Goal: Navigation & Orientation: Find specific page/section

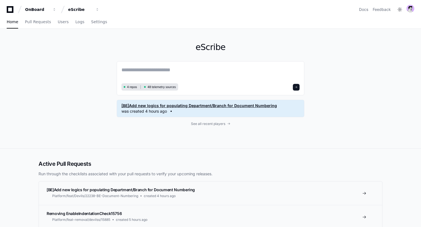
click at [165, 107] on span "[BE]Add new logics for populating Department/Branch for Document Numbering" at bounding box center [198, 106] width 155 height 6
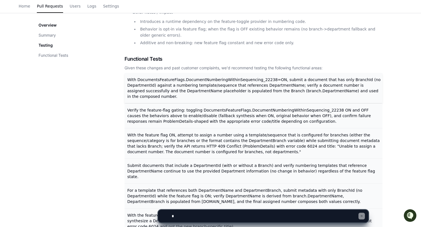
scroll to position [320, 0]
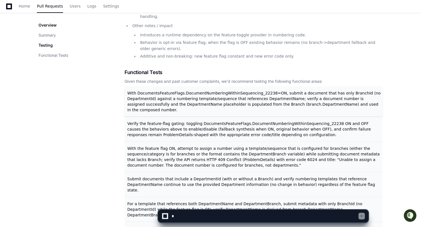
click at [156, 91] on span "With DocumentsFeatureFlags.DocumentNumberingWithinSequencing_22238=ON, submit a…" at bounding box center [253, 101] width 253 height 21
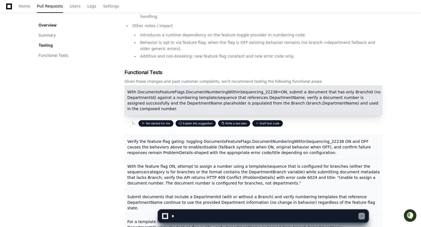
click at [156, 91] on span "With DocumentsFeatureFlags.DocumentNumberingWithinSequencing_22238=ON, submit a…" at bounding box center [253, 100] width 253 height 21
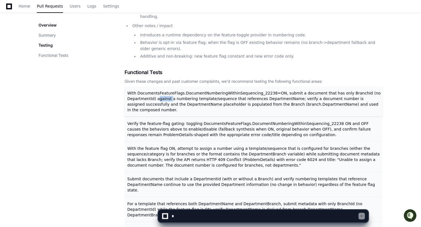
click at [156, 91] on span "With DocumentsFeatureFlags.DocumentNumberingWithinSequencing_22238=ON, submit a…" at bounding box center [253, 101] width 253 height 21
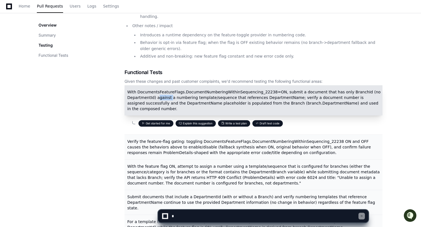
click at [156, 91] on span "With DocumentsFeatureFlags.DocumentNumberingWithinSequencing_22238=ON, submit a…" at bounding box center [253, 100] width 253 height 21
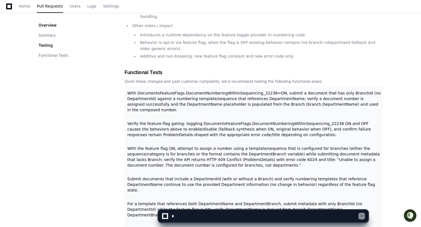
click at [91, 89] on div "Overview Summary Testing Functional Tests" at bounding box center [82, 11] width 86 height 470
click at [143, 78] on div "Given these changes and past customer complaints, we'd recommend testing the fo…" at bounding box center [253, 81] width 258 height 6
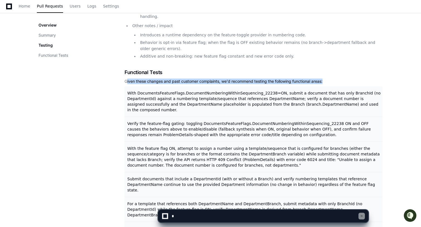
click at [143, 78] on div "Given these changes and past customer complaints, we'd recommend testing the fo…" at bounding box center [253, 81] width 258 height 6
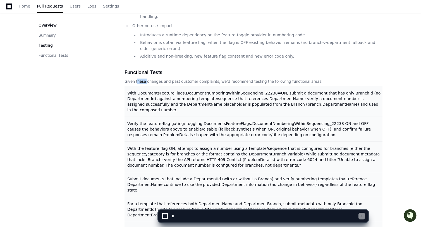
click at [143, 78] on div "Given these changes and past customer complaints, we'd recommend testing the fo…" at bounding box center [253, 81] width 258 height 6
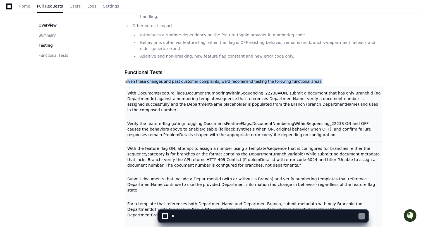
click at [143, 78] on div "Given these changes and past customer complaints, we'd recommend testing the fo…" at bounding box center [253, 81] width 258 height 6
click at [148, 78] on div "Given these changes and past customer complaints, we'd recommend testing the fo…" at bounding box center [253, 81] width 258 height 6
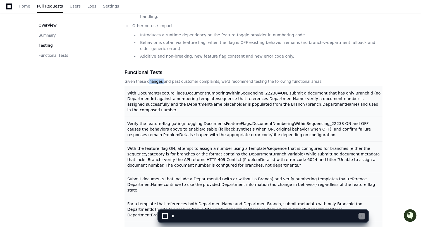
click at [148, 78] on div "Given these changes and past customer complaints, we'd recommend testing the fo…" at bounding box center [253, 81] width 258 height 6
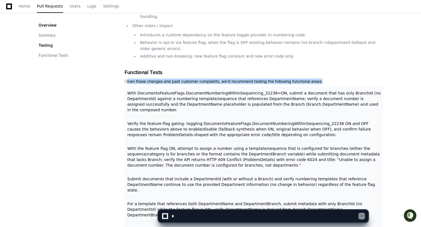
click at [148, 78] on div "Given these changes and past customer complaints, we'd recommend testing the fo…" at bounding box center [253, 81] width 258 height 6
click at [151, 78] on div "Given these changes and past customer complaints, we'd recommend testing the fo…" at bounding box center [253, 81] width 258 height 6
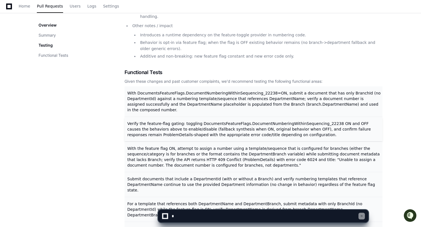
click at [155, 129] on span "Verify the feature-flag gating: toggling DocumentsFeatureFlags.DocumentNumberin…" at bounding box center [248, 129] width 243 height 16
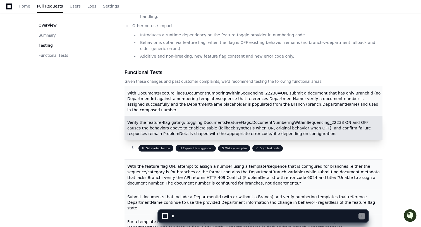
click at [154, 123] on span "Verify the feature-flag gating: toggling DocumentsFeatureFlags.DocumentNumberin…" at bounding box center [248, 128] width 243 height 16
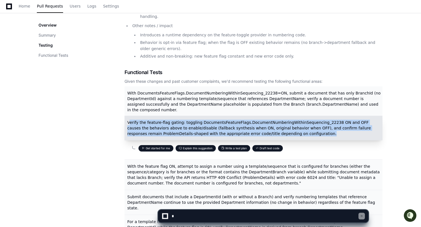
click at [154, 123] on span "Verify the feature-flag gating: toggling DocumentsFeatureFlags.DocumentNumberin…" at bounding box center [248, 128] width 243 height 16
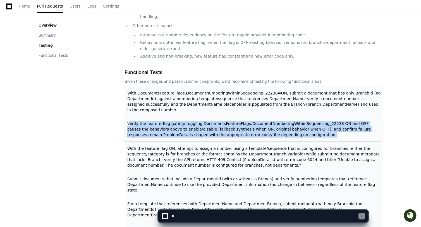
click at [154, 123] on span "Verify the feature-flag gating: toggling DocumentsFeatureFlags.DocumentNumberin…" at bounding box center [248, 129] width 243 height 16
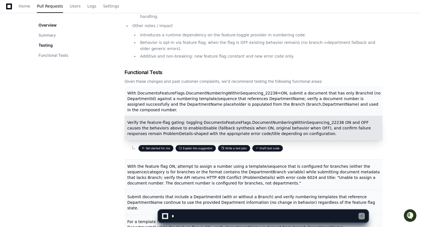
click at [108, 126] on div "Overview Summary Testing Functional Tests" at bounding box center [82, 20] width 86 height 488
click at [154, 123] on span "Verify the feature-flag gating: toggling DocumentsFeatureFlags.DocumentNumberin…" at bounding box center [248, 128] width 243 height 16
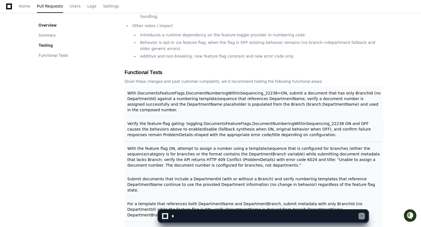
click at [145, 125] on p "Verify the feature-flag gating: toggling DocumentsFeatureFlags.DocumentNumberin…" at bounding box center [253, 129] width 253 height 17
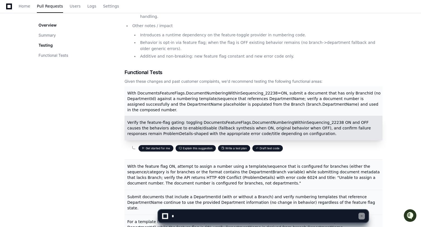
click at [135, 126] on span "Verify the feature-flag gating: toggling DocumentsFeatureFlags.DocumentNumberin…" at bounding box center [248, 128] width 243 height 16
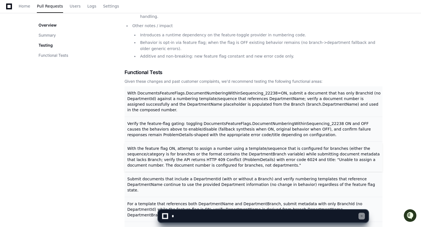
click at [140, 152] on span "With the feature flag ON, attempt to assign a number using a template/sequence …" at bounding box center [253, 156] width 252 height 21
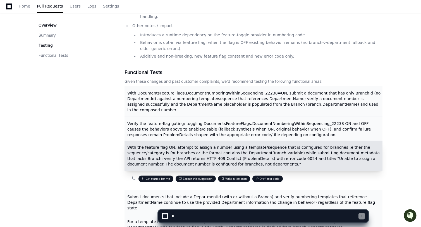
click at [155, 148] on span "With the feature flag ON, attempt to assign a number using a template/sequence …" at bounding box center [253, 155] width 252 height 21
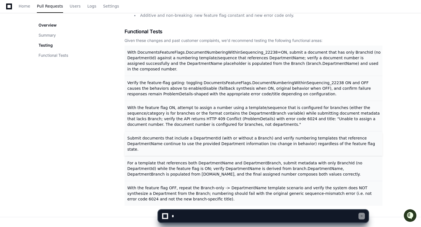
scroll to position [372, 0]
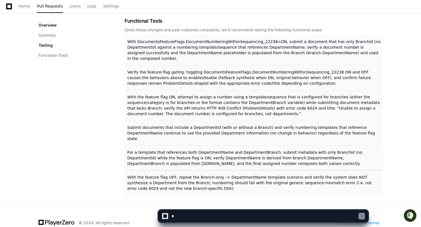
click at [267, 150] on span "For a template that references both DepartmentName and DepartmentBranch, submit…" at bounding box center [244, 158] width 235 height 16
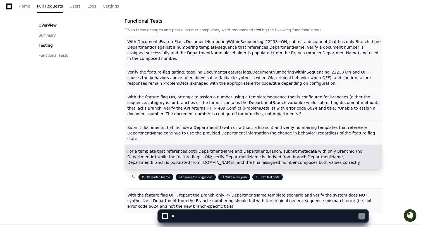
click at [238, 149] on span "For a template that references both DepartmentName and DepartmentBranch, submit…" at bounding box center [244, 157] width 235 height 16
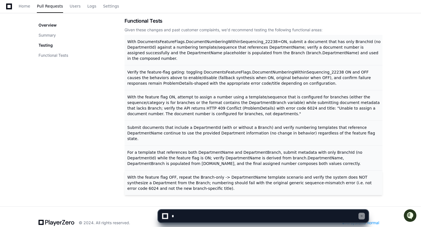
click at [227, 174] on p "With the feature flag OFF, repeat the Branch-only -> DepartmentName template sc…" at bounding box center [253, 182] width 253 height 17
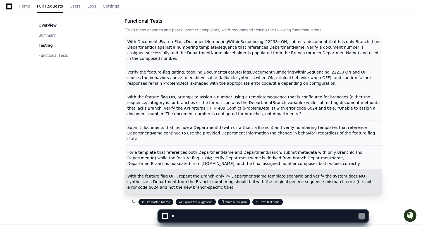
click at [207, 174] on span "With the feature flag OFF, repeat the Branch-only -> DepartmentName template sc…" at bounding box center [249, 182] width 244 height 16
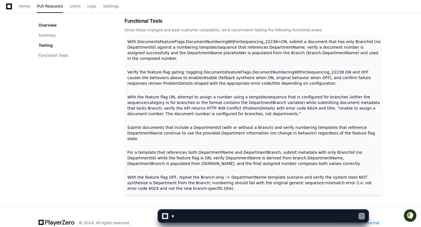
click at [207, 175] on span "With the feature flag OFF, repeat the Branch-only -> DepartmentName template sc…" at bounding box center [249, 183] width 244 height 16
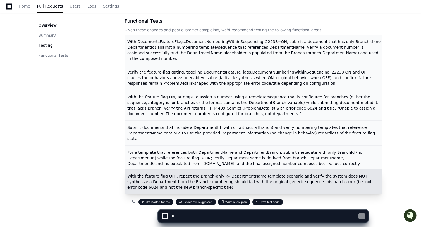
click at [200, 174] on span "With the feature flag OFF, repeat the Branch-only -> DepartmentName template sc…" at bounding box center [249, 182] width 244 height 16
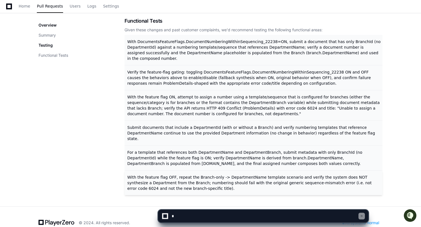
scroll to position [0, 0]
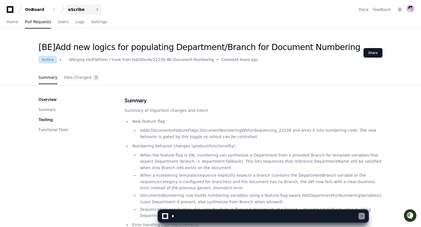
click at [80, 12] on button "eScribe" at bounding box center [84, 9] width 36 height 10
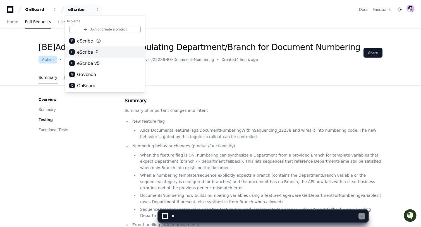
click at [90, 51] on span "eScribe IP" at bounding box center [87, 52] width 21 height 7
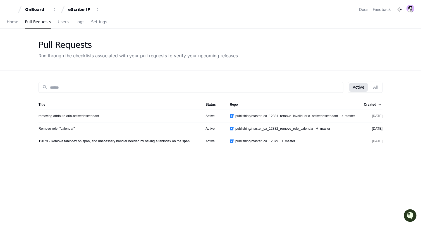
click at [77, 128] on div "Remove role="calendar"" at bounding box center [118, 128] width 158 height 4
click at [70, 128] on link "Remove role="calendar"" at bounding box center [57, 128] width 36 height 4
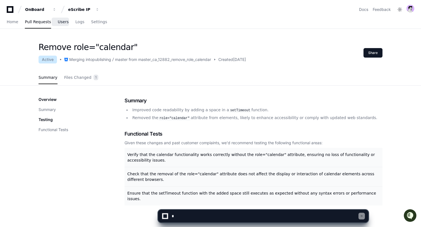
click at [59, 20] on span "Users" at bounding box center [63, 21] width 11 height 3
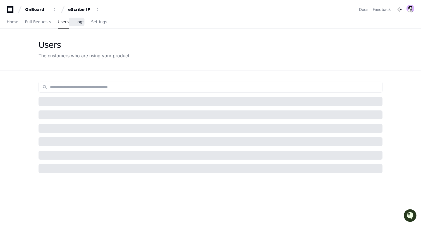
click at [77, 21] on span "Logs" at bounding box center [79, 21] width 9 height 3
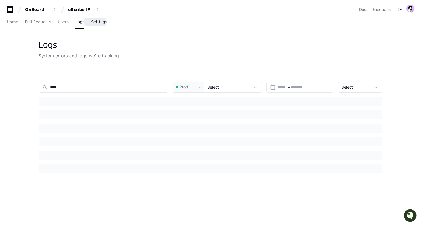
click at [100, 22] on span "Settings" at bounding box center [99, 21] width 16 height 3
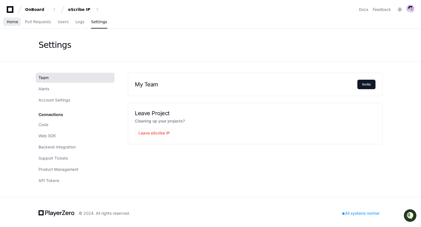
click at [14, 22] on span "Home" at bounding box center [12, 21] width 11 height 3
